Goal: Information Seeking & Learning: Learn about a topic

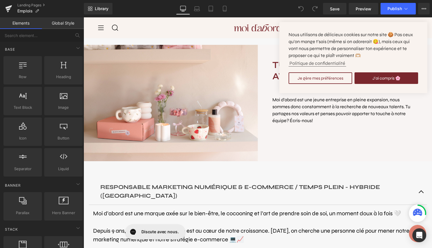
scroll to position [154, 0]
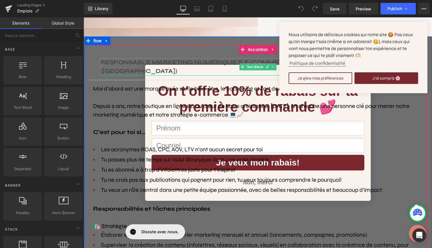
click at [134, 61] on b "RESPONSABLE MARKETING NUMÉRIQUE & E-COMMERCE / TEMPS PLEIN - HYBRIDE ([GEOGRAPH…" at bounding box center [240, 67] width 280 height 16
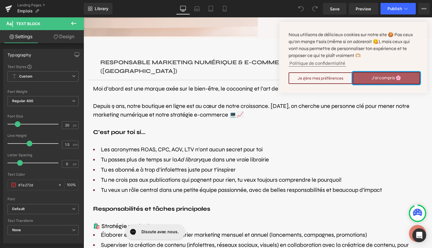
click at [399, 72] on button "J'ai compris 🌸" at bounding box center [385, 78] width 67 height 12
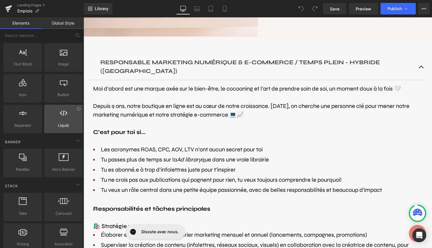
scroll to position [48, 0]
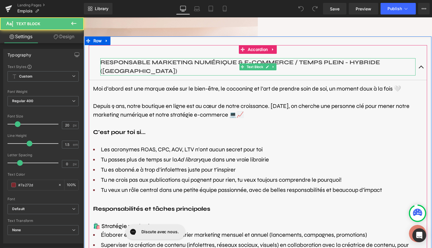
click at [122, 63] on b "RESPONSABLE MARKETING NUMÉRIQUE & E-COMMERCE / TEMPS PLEIN - HYBRIDE ([GEOGRAPH…" at bounding box center [240, 67] width 280 height 16
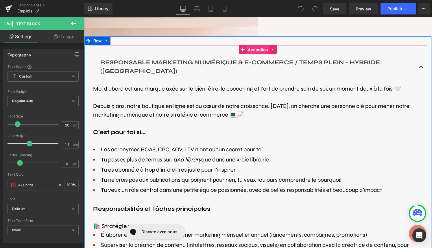
click at [254, 48] on span "Accordion" at bounding box center [257, 49] width 23 height 9
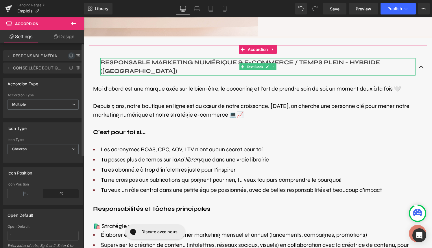
click at [70, 55] on icon at bounding box center [71, 56] width 2 height 3
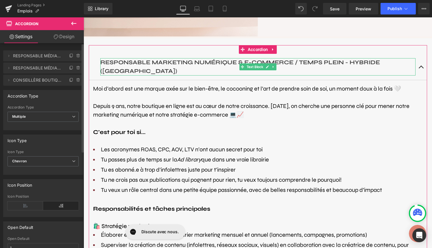
click at [26, 58] on span "RESPONSABLE MÉDIAS SOCIAUX & CONTENU 3" at bounding box center [37, 55] width 49 height 11
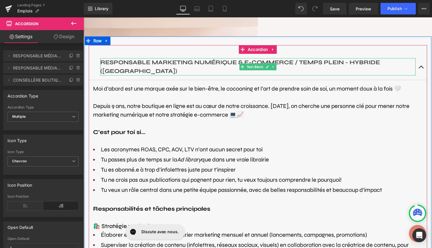
click at [145, 68] on p "RESPONSABLE MARKETING NUMÉRIQUE & E-COMMERCE / TEMPS PLEIN - HYBRIDE ([GEOGRAPH…" at bounding box center [257, 66] width 315 height 17
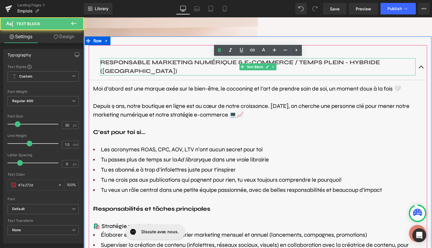
click at [145, 68] on p "RESPONSABLE MARKETING NUMÉRIQUE & E-COMMERCE / TEMPS PLEIN - HYBRIDE ([GEOGRAPH…" at bounding box center [257, 66] width 315 height 17
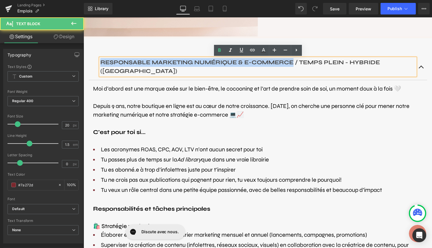
drag, startPoint x: 292, startPoint y: 63, endPoint x: 100, endPoint y: 65, distance: 192.0
click at [100, 65] on b "RESPONSABLE MARKETING NUMÉRIQUE & E-COMMERCE / TEMPS PLEIN - HYBRIDE ([GEOGRAPH…" at bounding box center [240, 67] width 280 height 16
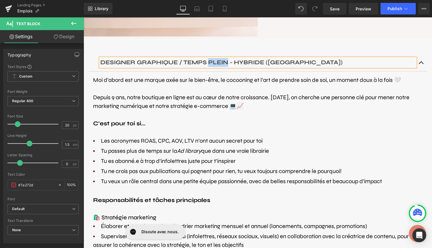
drag, startPoint x: 228, startPoint y: 63, endPoint x: 208, endPoint y: 60, distance: 20.2
click at [208, 60] on b "DESIGNER GRAPHIQUE / TEMPS PLEIN - HYBRIDE ([GEOGRAPHIC_DATA])" at bounding box center [221, 62] width 242 height 7
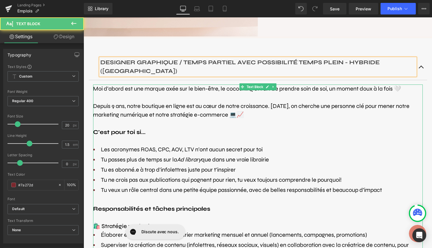
click at [271, 102] on p "Depuis 9 ans, notre boutique en ligne est au cœur de notre croissance. [DATE], …" at bounding box center [258, 110] width 330 height 17
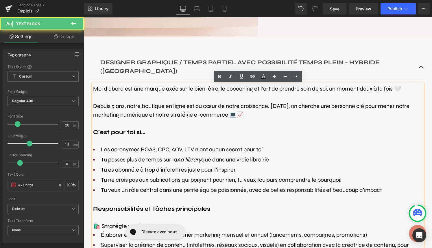
click at [266, 125] on p at bounding box center [258, 123] width 330 height 9
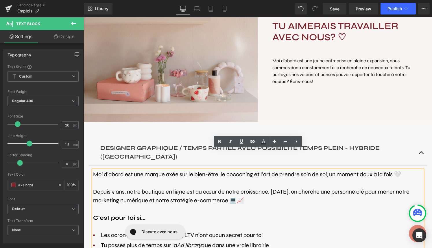
scroll to position [66, 0]
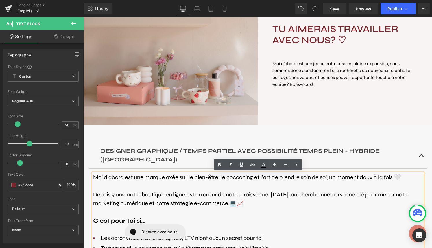
drag, startPoint x: 309, startPoint y: 202, endPoint x: 99, endPoint y: 26, distance: 274.0
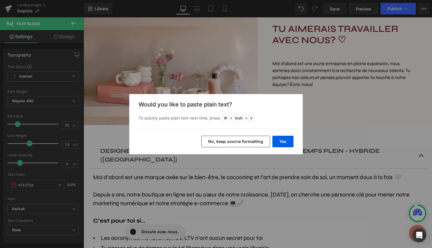
click at [254, 141] on button "No, keep source formatting" at bounding box center [235, 142] width 69 height 12
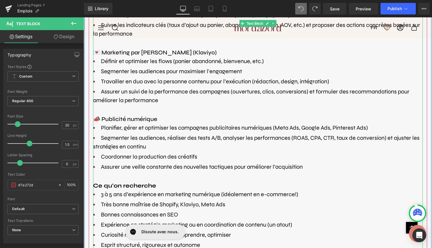
click at [168, 157] on span "Coordonner la production des créatifs" at bounding box center [149, 156] width 96 height 7
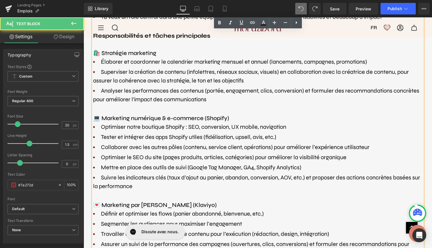
scroll to position [0, 0]
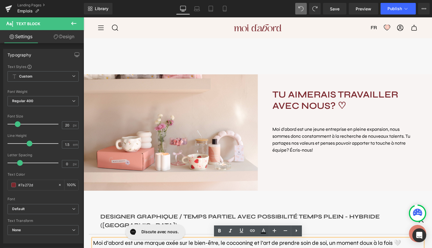
drag, startPoint x: 306, startPoint y: 110, endPoint x: 97, endPoint y: -16, distance: 243.4
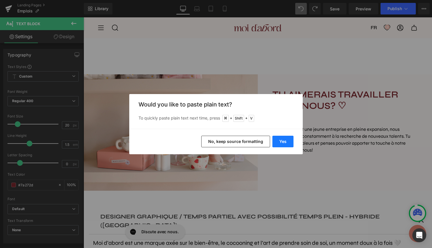
click at [287, 141] on button "Yes" at bounding box center [282, 142] width 21 height 12
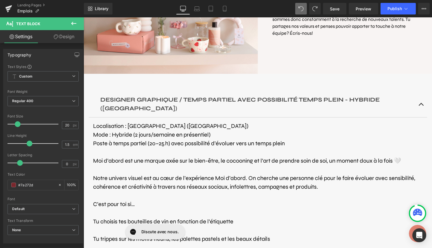
scroll to position [116, 0]
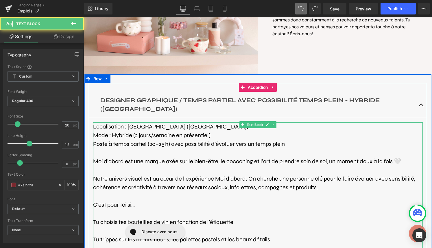
click at [186, 152] on p at bounding box center [258, 152] width 330 height 9
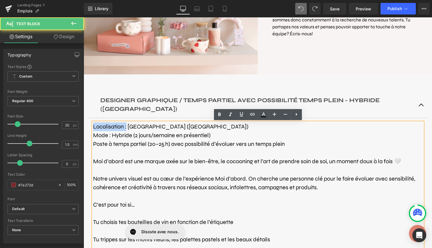
drag, startPoint x: 126, startPoint y: 128, endPoint x: 93, endPoint y: 128, distance: 33.3
click at [93, 128] on font "Localisation : [GEOGRAPHIC_DATA] ([GEOGRAPHIC_DATA])" at bounding box center [170, 126] width 155 height 7
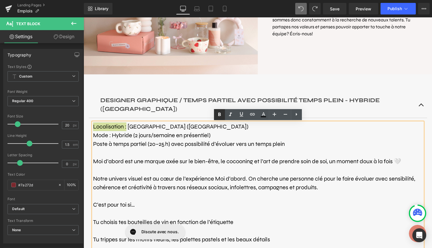
click at [220, 115] on icon at bounding box center [219, 113] width 3 height 3
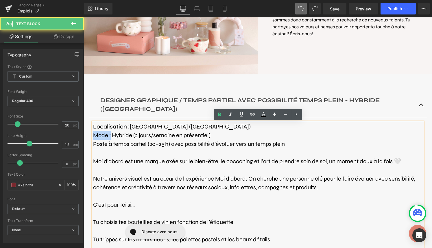
drag, startPoint x: 111, startPoint y: 136, endPoint x: 89, endPoint y: 136, distance: 22.0
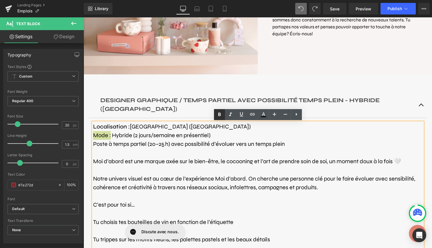
click at [221, 114] on icon at bounding box center [219, 114] width 7 height 7
drag, startPoint x: 170, startPoint y: 145, endPoint x: 94, endPoint y: 145, distance: 76.6
click at [94, 145] on font "Poste à temps partiel (20–25 h) avec possibilité d’évoluer vers un temps plein" at bounding box center [189, 143] width 192 height 7
click at [220, 114] on icon at bounding box center [219, 113] width 3 height 3
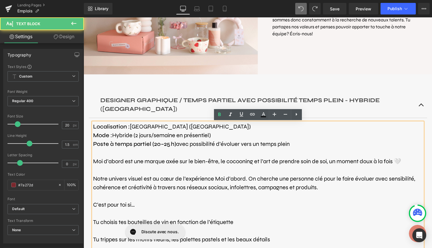
click at [171, 172] on p at bounding box center [258, 170] width 330 height 9
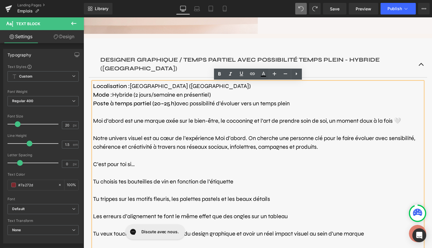
scroll to position [160, 0]
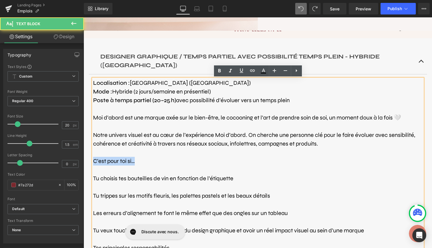
drag, startPoint x: 139, startPoint y: 163, endPoint x: 93, endPoint y: 162, distance: 46.0
click at [93, 162] on p "C’est pour toi si…" at bounding box center [258, 161] width 330 height 9
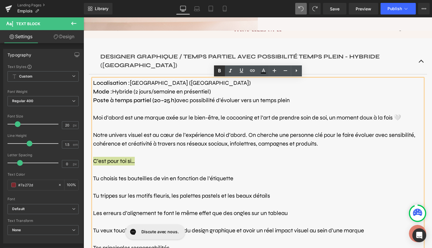
click at [221, 71] on icon at bounding box center [219, 70] width 7 height 7
click at [191, 154] on p at bounding box center [258, 152] width 330 height 9
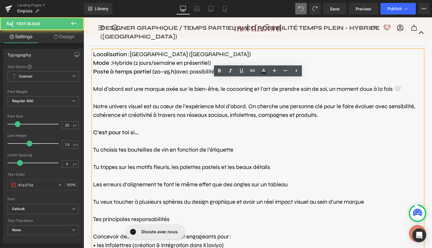
scroll to position [199, 0]
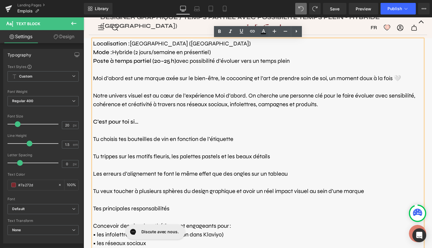
click at [95, 139] on font "Tu choisis tes bouteilles de vin en fonction de l’étiquette" at bounding box center [163, 138] width 140 height 7
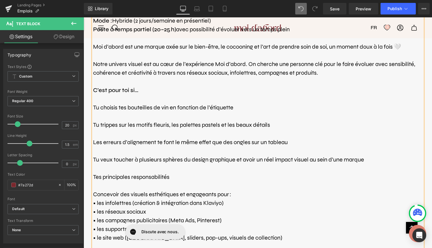
scroll to position [232, 0]
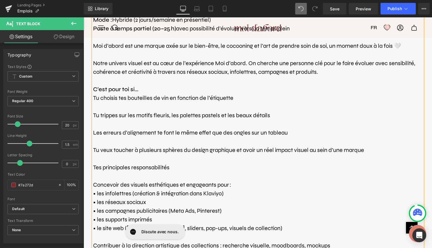
click at [121, 96] on span "Tu choisis tes bouteilles de vin en fonction de l’étiquette" at bounding box center [163, 97] width 140 height 7
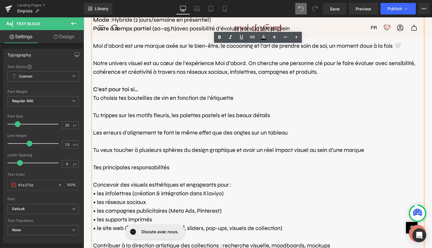
click at [94, 95] on span "Tu choisis tes bouteilles de vin en fonction de l’étiquette" at bounding box center [163, 97] width 140 height 7
click at [296, 37] on icon at bounding box center [296, 37] width 1 height 3
click at [294, 37] on icon at bounding box center [296, 37] width 7 height 7
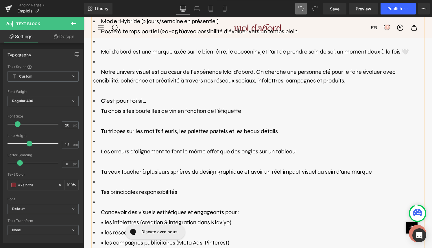
scroll to position [245, 0]
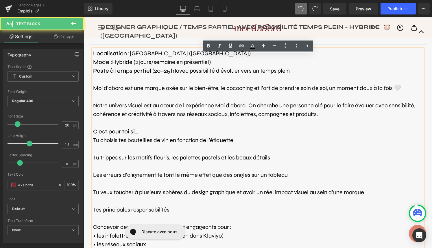
scroll to position [190, 0]
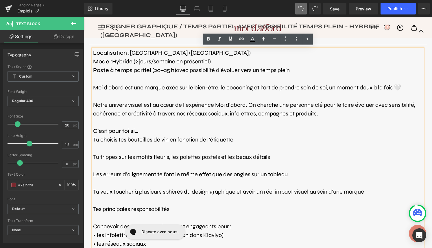
click at [191, 140] on span "Tu choisis tes bouteilles de vin en fonction de l’étiquette" at bounding box center [163, 139] width 140 height 7
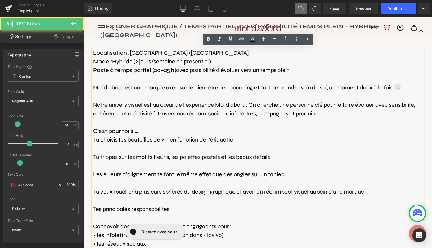
click at [98, 148] on p at bounding box center [258, 148] width 330 height 9
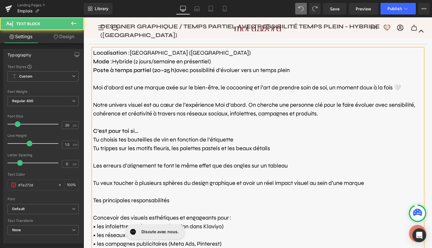
click at [100, 156] on p at bounding box center [258, 157] width 330 height 9
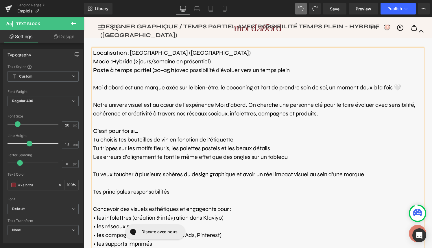
click at [104, 164] on p at bounding box center [258, 165] width 330 height 9
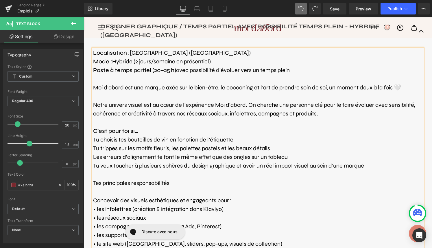
click at [107, 173] on p at bounding box center [258, 174] width 330 height 9
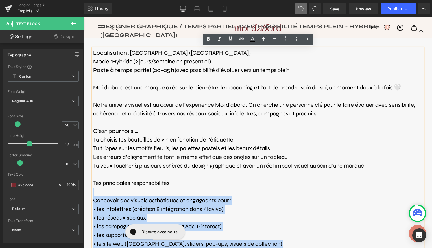
drag, startPoint x: 172, startPoint y: 182, endPoint x: 93, endPoint y: 186, distance: 79.6
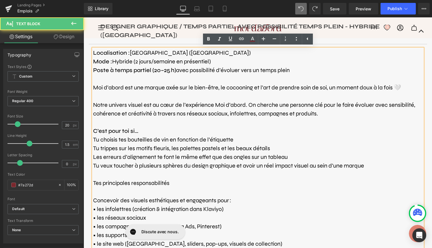
click at [94, 182] on font "Tes principales responsabilités" at bounding box center [131, 182] width 76 height 7
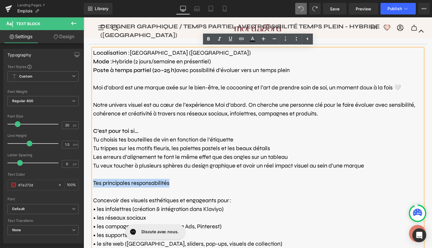
drag, startPoint x: 94, startPoint y: 182, endPoint x: 182, endPoint y: 182, distance: 87.6
click at [182, 182] on p "Tes principales responsabilités" at bounding box center [258, 183] width 330 height 9
click at [209, 43] on link at bounding box center [208, 39] width 11 height 11
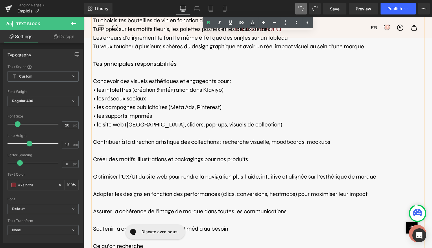
scroll to position [310, 0]
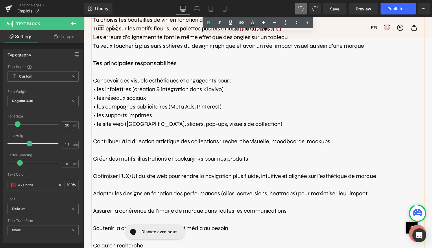
click at [117, 134] on p at bounding box center [258, 132] width 330 height 9
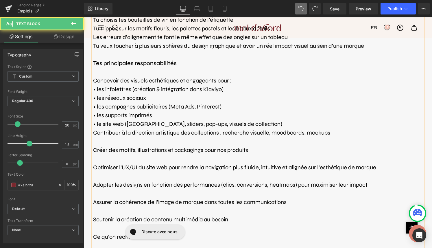
click at [123, 147] on font "Créer des motifs, illustrations et packagings pour nos produits" at bounding box center [170, 149] width 155 height 7
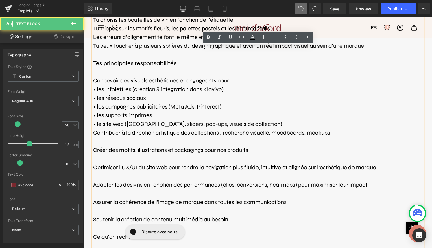
click at [114, 143] on p at bounding box center [258, 141] width 330 height 9
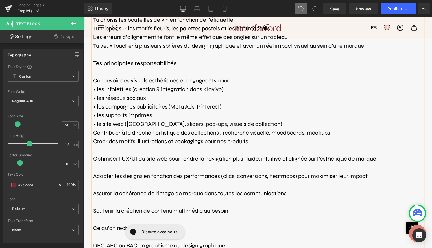
click at [116, 151] on p at bounding box center [258, 150] width 330 height 9
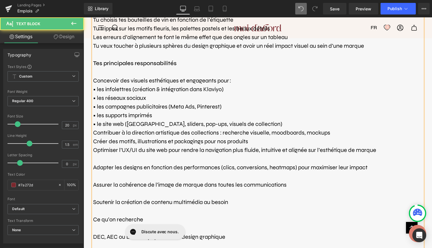
click at [119, 159] on p at bounding box center [258, 158] width 330 height 9
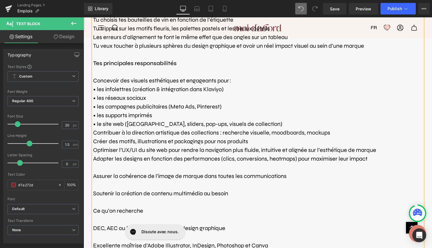
click at [122, 172] on p "Assurer la cohérence de l’image de marque dans toutes les communications" at bounding box center [258, 176] width 330 height 9
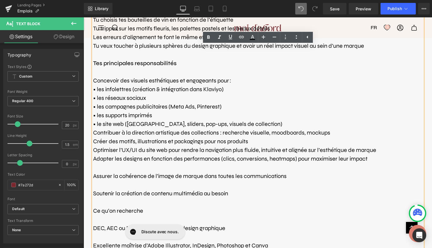
click at [106, 167] on p at bounding box center [258, 167] width 330 height 9
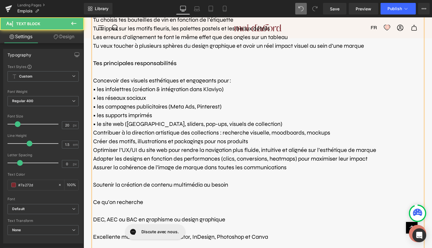
click at [107, 177] on p at bounding box center [258, 176] width 330 height 9
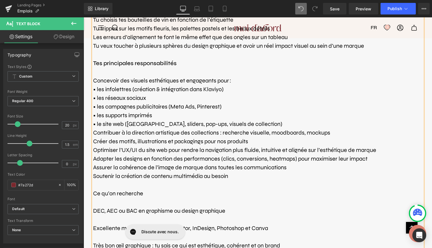
click at [111, 184] on p at bounding box center [258, 184] width 330 height 9
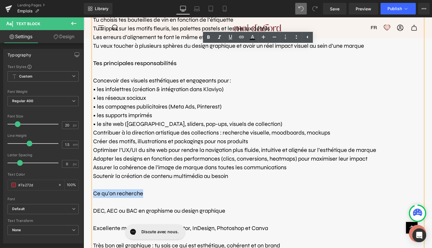
drag, startPoint x: 149, startPoint y: 193, endPoint x: 129, endPoint y: 164, distance: 35.9
click at [94, 194] on p "Ce qu’on recherche" at bounding box center [258, 193] width 330 height 9
click at [208, 37] on icon at bounding box center [208, 37] width 7 height 7
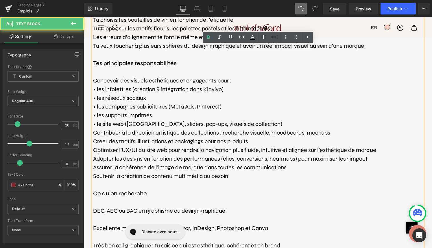
click at [104, 223] on p at bounding box center [258, 219] width 330 height 9
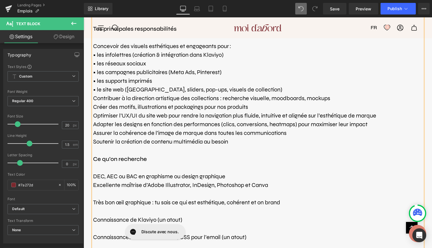
scroll to position [346, 0]
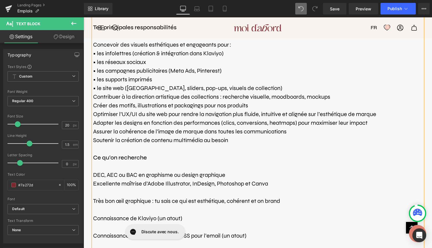
click at [119, 189] on p at bounding box center [258, 192] width 330 height 9
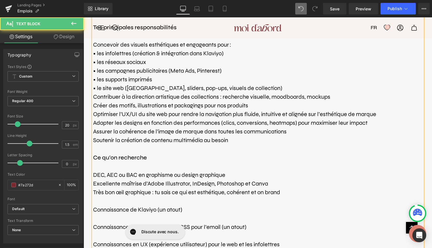
click at [122, 200] on p at bounding box center [258, 201] width 330 height 9
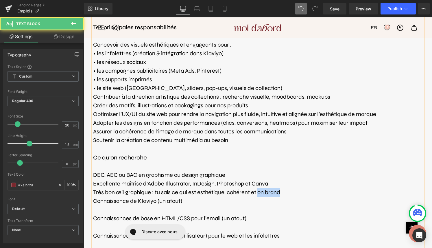
drag, startPoint x: 280, startPoint y: 193, endPoint x: 258, endPoint y: 193, distance: 22.0
click at [258, 193] on font "Très bon œil graphique : tu sais ce qui est esthétique, cohérent et on brand" at bounding box center [186, 192] width 187 height 7
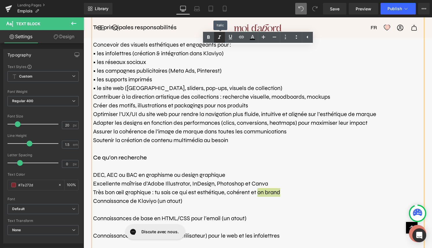
click at [217, 38] on icon at bounding box center [219, 37] width 7 height 7
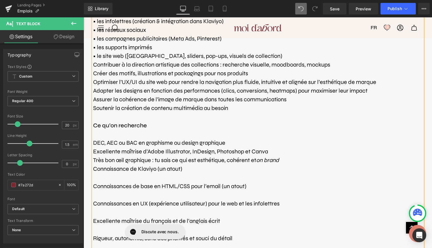
scroll to position [378, 0]
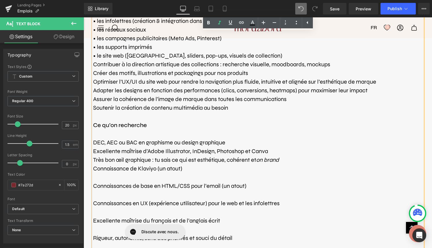
click at [115, 176] on p at bounding box center [258, 177] width 330 height 9
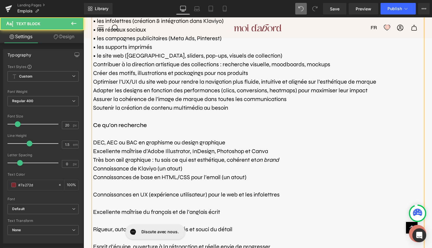
click at [119, 185] on p at bounding box center [258, 186] width 330 height 9
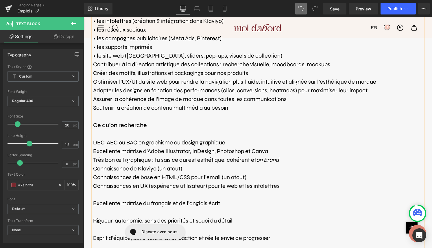
click at [121, 192] on p at bounding box center [258, 194] width 330 height 9
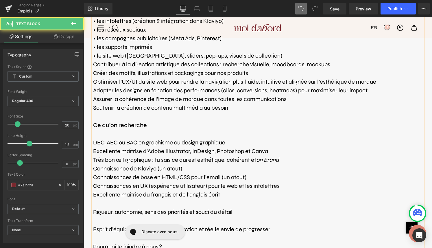
click at [125, 203] on p at bounding box center [258, 203] width 330 height 9
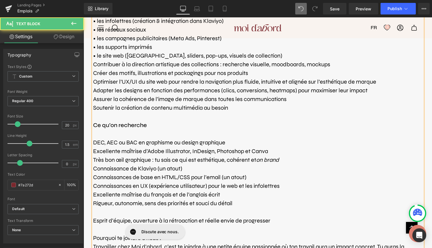
click at [127, 208] on p at bounding box center [258, 212] width 330 height 9
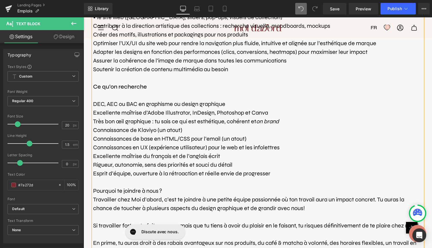
scroll to position [421, 0]
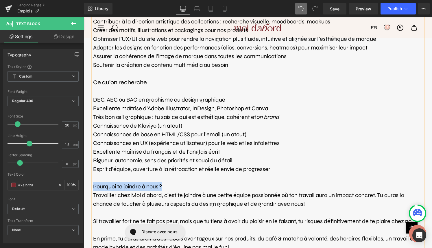
drag, startPoint x: 164, startPoint y: 185, endPoint x: 94, endPoint y: 188, distance: 70.3
click at [94, 188] on p "Pourquoi te joindre à nous ?" at bounding box center [258, 186] width 330 height 9
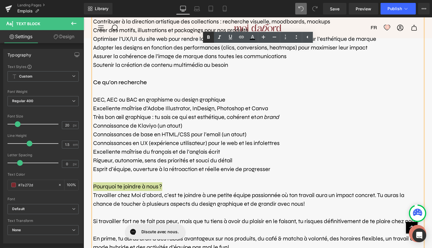
click at [205, 38] on icon at bounding box center [208, 37] width 7 height 7
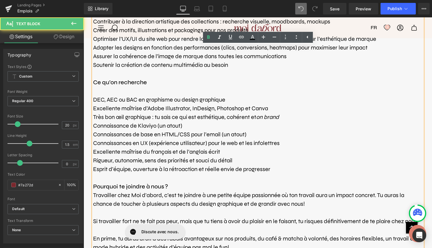
click at [171, 184] on p "Pourquoi te joindre à nous ?" at bounding box center [258, 186] width 330 height 9
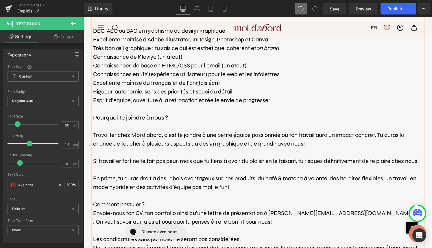
scroll to position [517, 0]
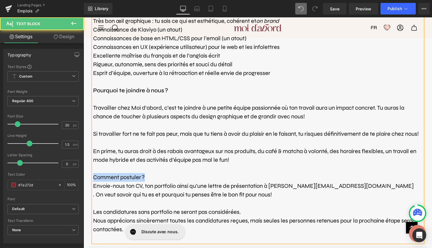
drag, startPoint x: 148, startPoint y: 176, endPoint x: 93, endPoint y: 179, distance: 54.5
click at [93, 179] on p "Comment postuler ?" at bounding box center [258, 177] width 330 height 9
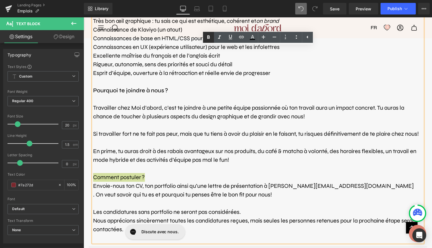
drag, startPoint x: 211, startPoint y: 38, endPoint x: 124, endPoint y: 29, distance: 87.2
click at [211, 38] on icon at bounding box center [208, 37] width 7 height 7
click at [93, 193] on font ". On veut savoir qui tu es et pourquoi tu penses être le bon fit pour nous!" at bounding box center [182, 194] width 179 height 7
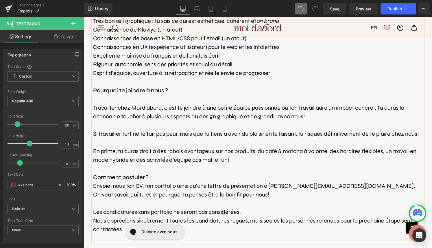
click at [155, 178] on p "Comment postuler ?" at bounding box center [258, 177] width 330 height 9
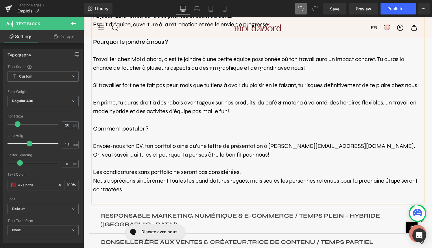
scroll to position [573, 0]
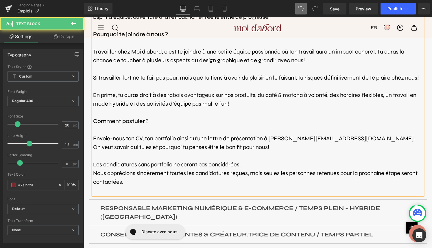
click at [249, 163] on p "Les candidatures sans portfolio ne seront pas considérées." at bounding box center [258, 164] width 330 height 9
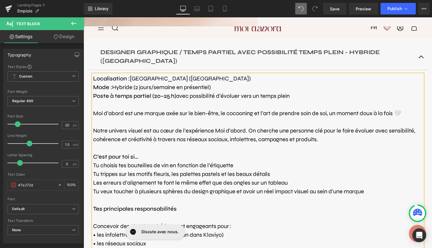
scroll to position [0, 0]
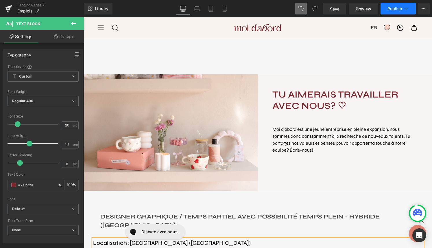
click at [403, 8] on icon at bounding box center [406, 9] width 6 height 6
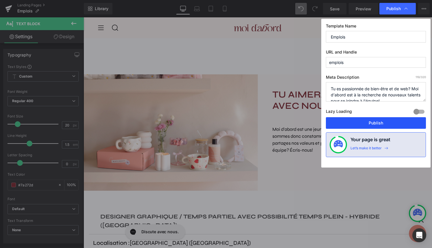
click at [357, 123] on button "Publish" at bounding box center [376, 123] width 100 height 12
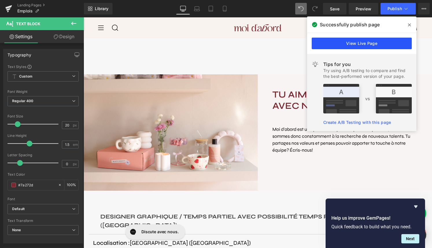
click at [365, 43] on link "View Live Page" at bounding box center [362, 44] width 100 height 12
